Goal: Information Seeking & Learning: Learn about a topic

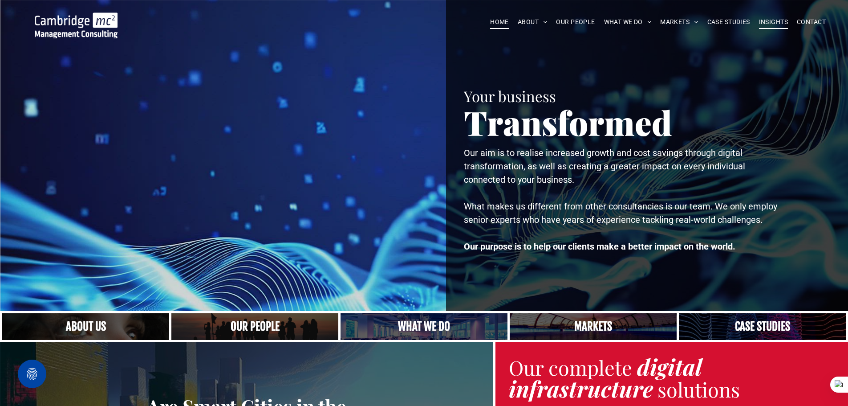
click at [769, 26] on span "INSIGHTS" at bounding box center [773, 22] width 29 height 14
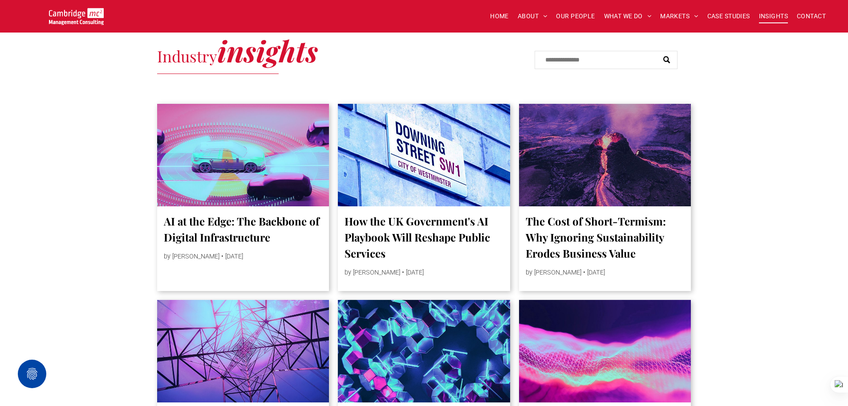
scroll to position [401, 0]
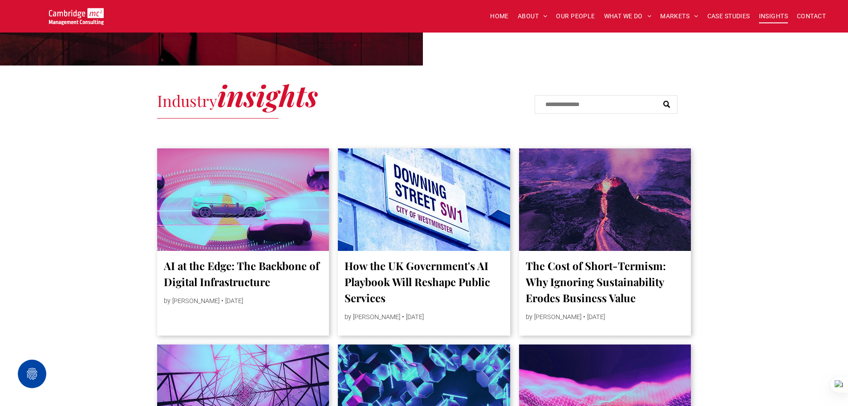
click at [426, 184] on div at bounding box center [424, 199] width 183 height 109
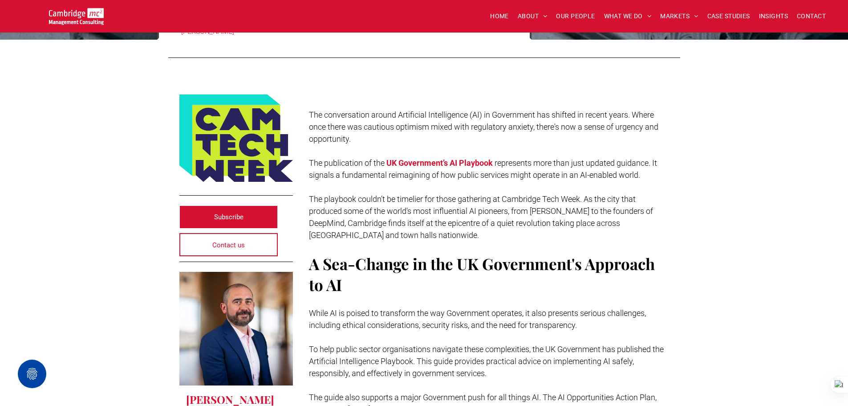
scroll to position [178, 0]
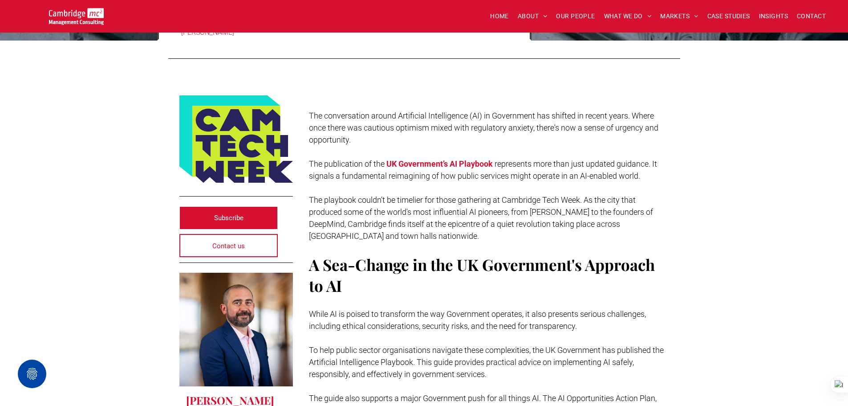
click at [461, 159] on strong "UK Government’s AI Playbook" at bounding box center [439, 163] width 106 height 9
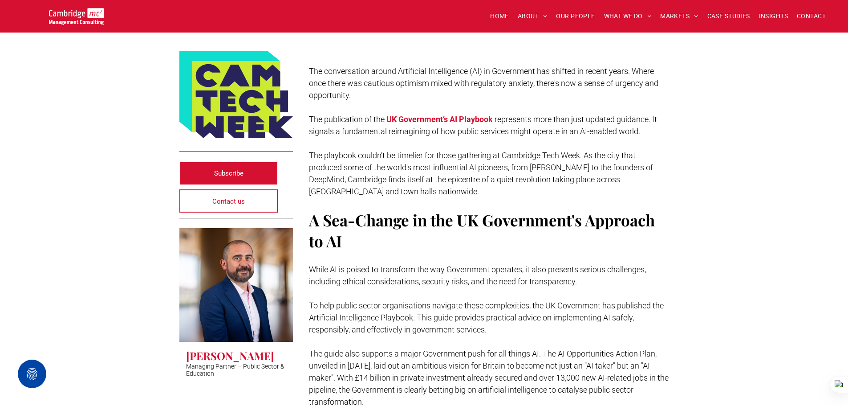
scroll to position [0, 0]
